Goal: Check status: Check status

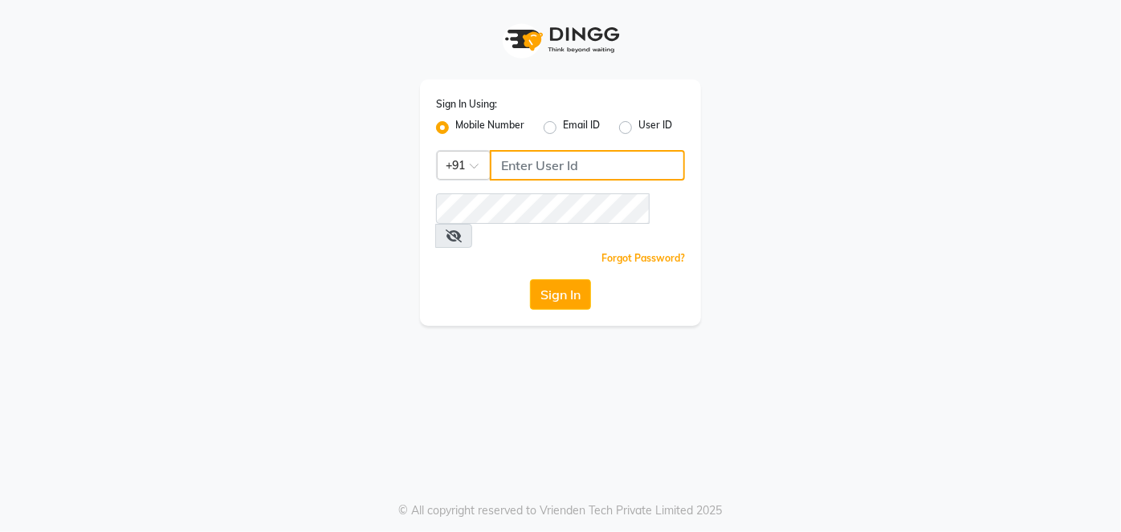
type input "9137134181"
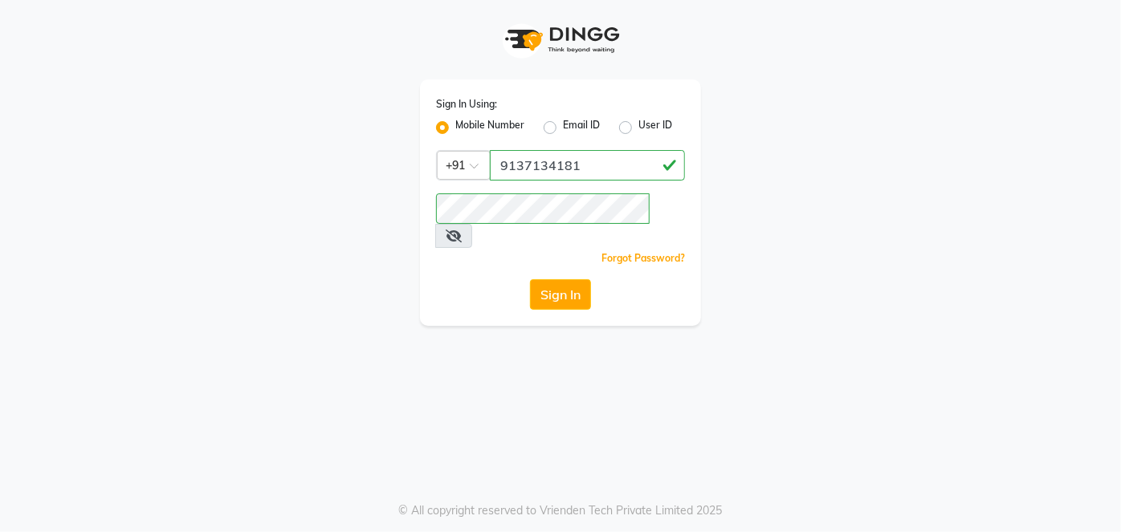
click at [556, 253] on div "Sign In Using: Mobile Number Email ID User ID Country Code × [PHONE_NUMBER] Rem…" at bounding box center [560, 202] width 281 height 247
click at [555, 279] on button "Sign In" at bounding box center [560, 294] width 61 height 31
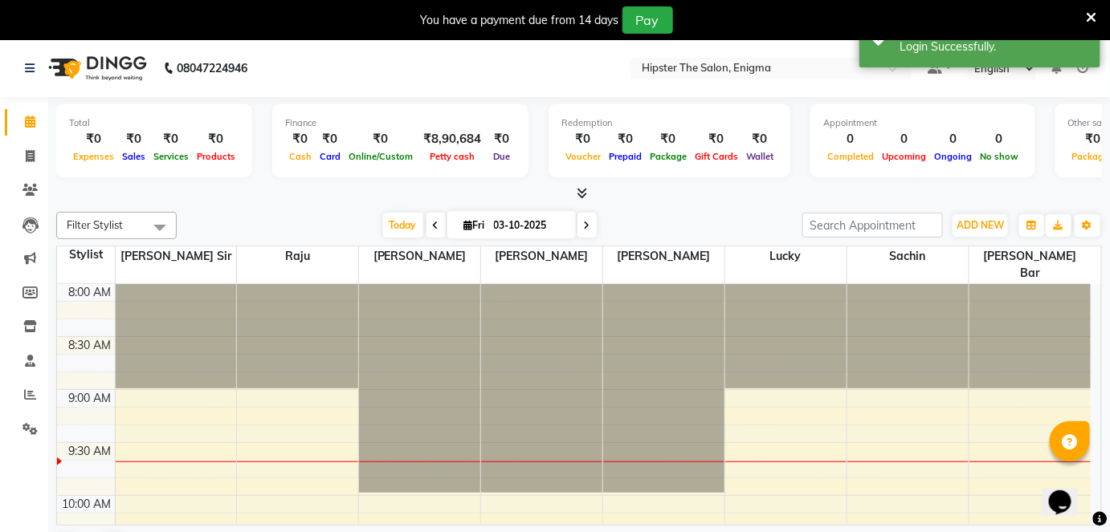
click at [502, 230] on input "03-10-2025" at bounding box center [529, 226] width 80 height 24
select select "10"
select select "2025"
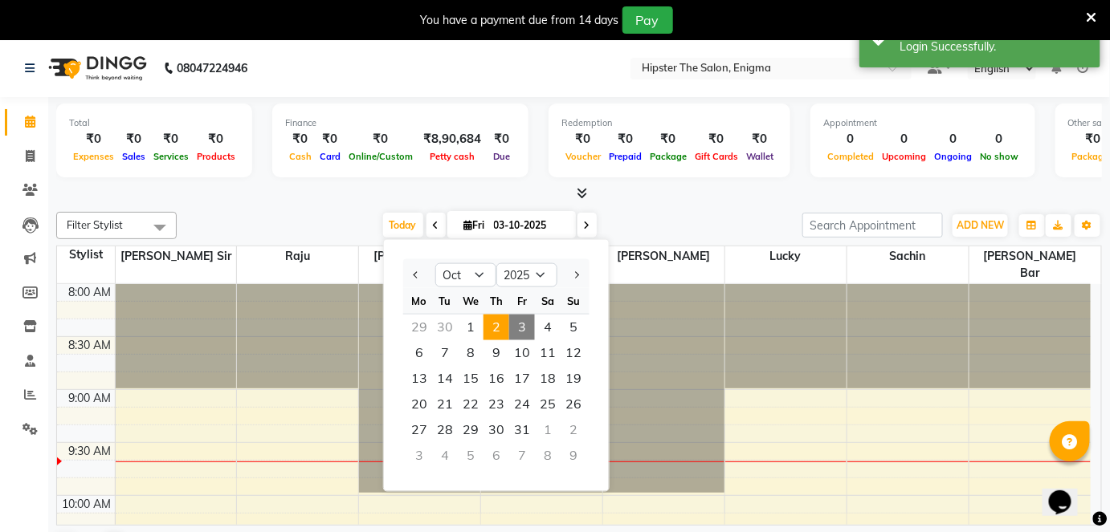
click at [492, 318] on span "2" at bounding box center [496, 328] width 26 height 26
type input "02-10-2025"
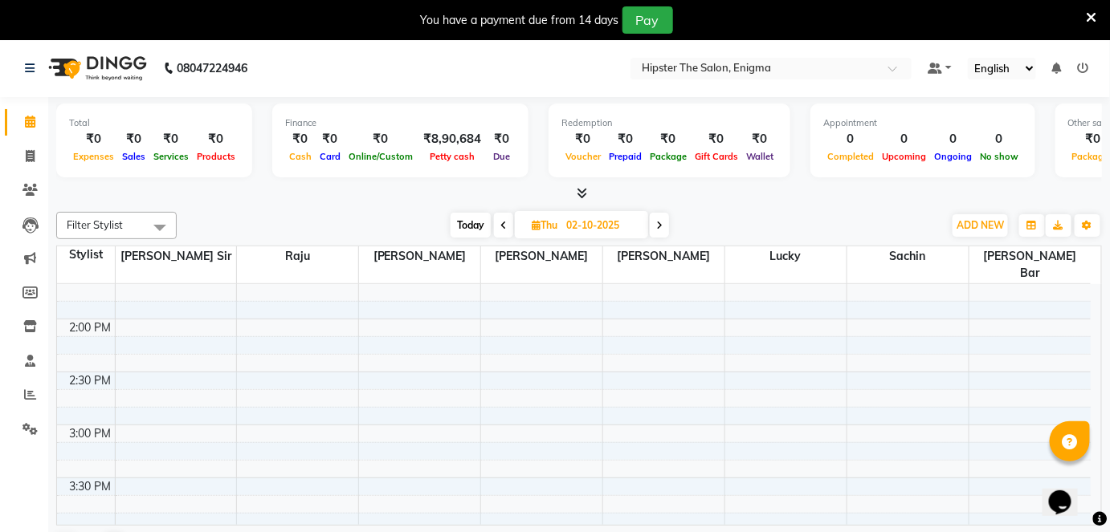
scroll to position [599, 0]
click at [581, 221] on input "02-10-2025" at bounding box center [601, 226] width 80 height 24
select select "10"
select select "2025"
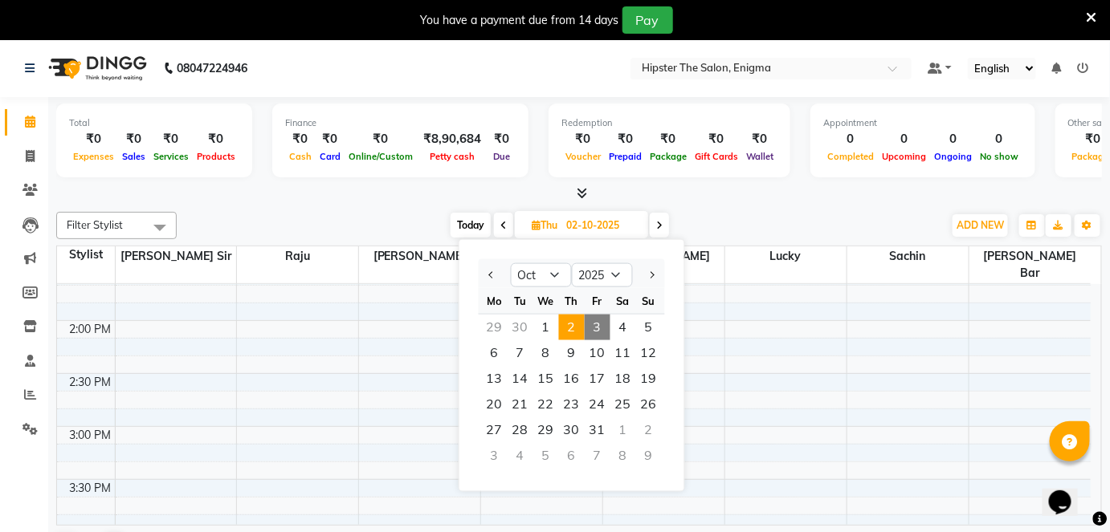
click at [597, 322] on span "3" at bounding box center [598, 328] width 26 height 26
type input "03-10-2025"
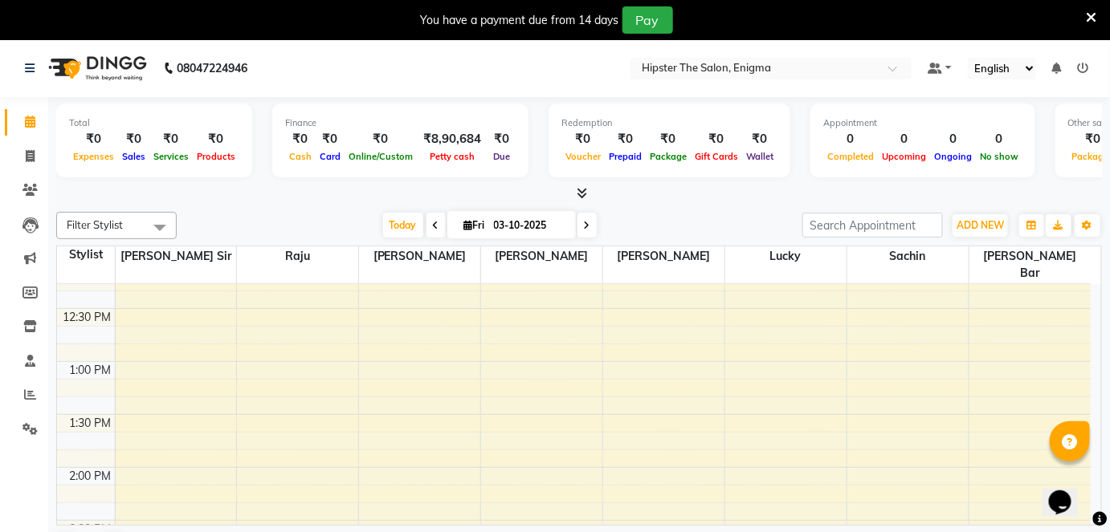
scroll to position [454, 0]
